Goal: Task Accomplishment & Management: Check status

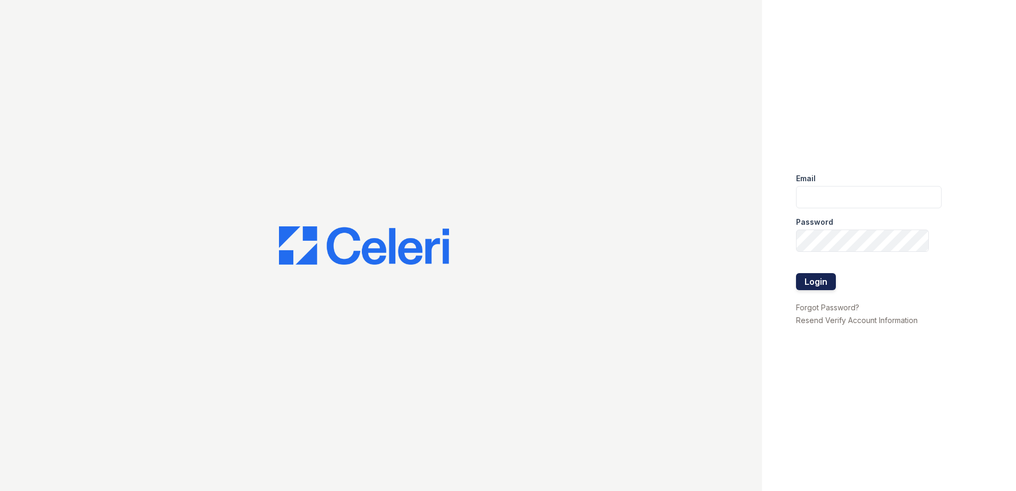
type input "[EMAIL_ADDRESS][DOMAIN_NAME]"
click at [824, 284] on button "Login" at bounding box center [816, 281] width 40 height 17
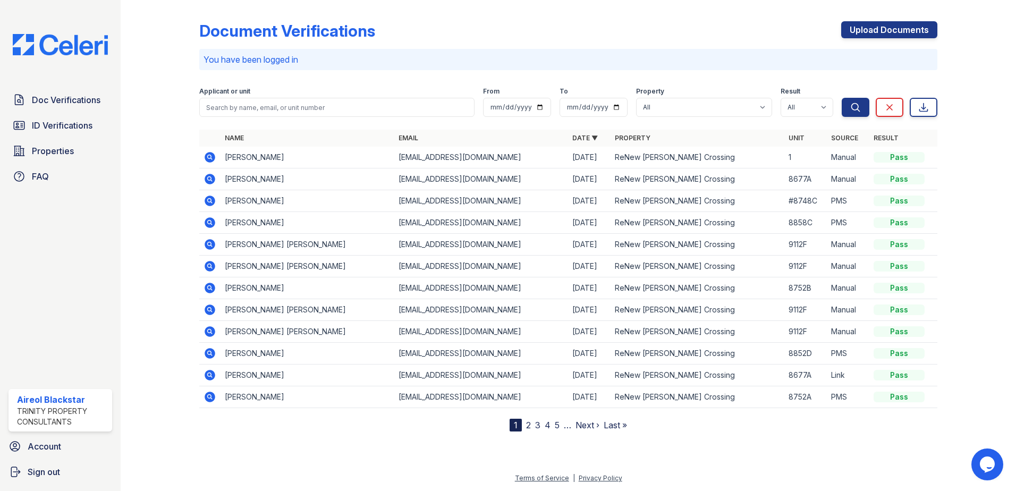
click at [214, 155] on icon at bounding box center [210, 157] width 11 height 11
